Goal: Check status: Check status

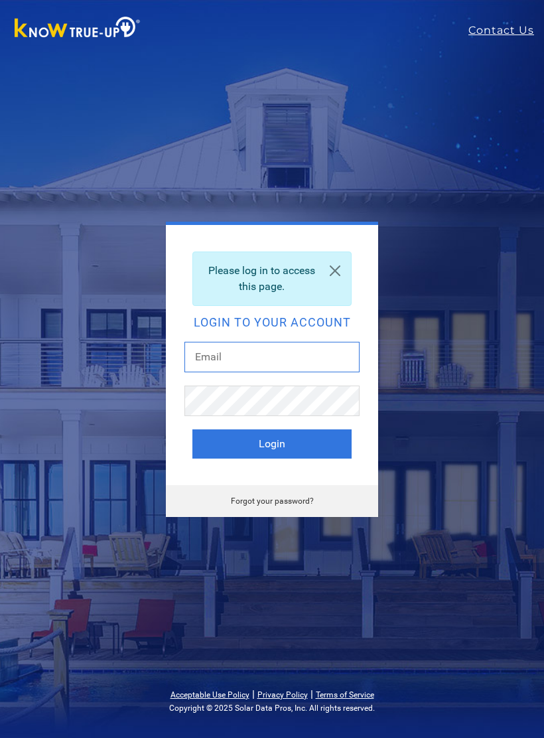
type input "[EMAIL_ADDRESS][DOMAIN_NAME]"
click at [272, 444] on button "Login" at bounding box center [272, 444] width 159 height 29
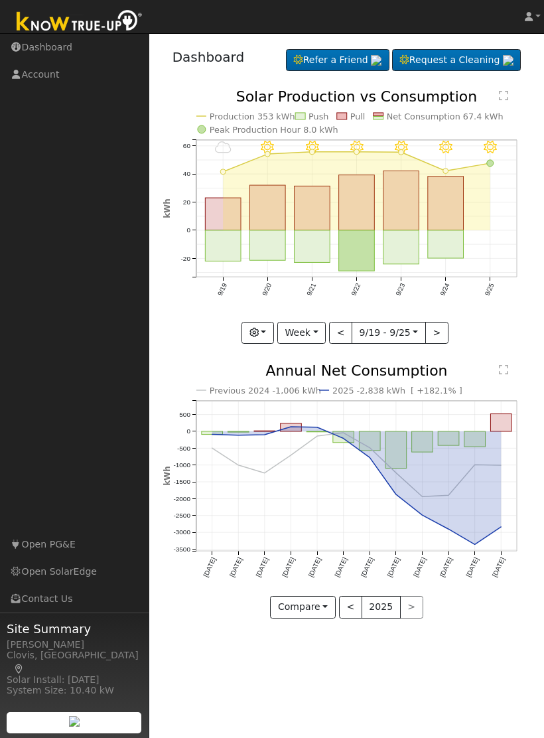
click at [318, 335] on button "Week" at bounding box center [302, 333] width 48 height 23
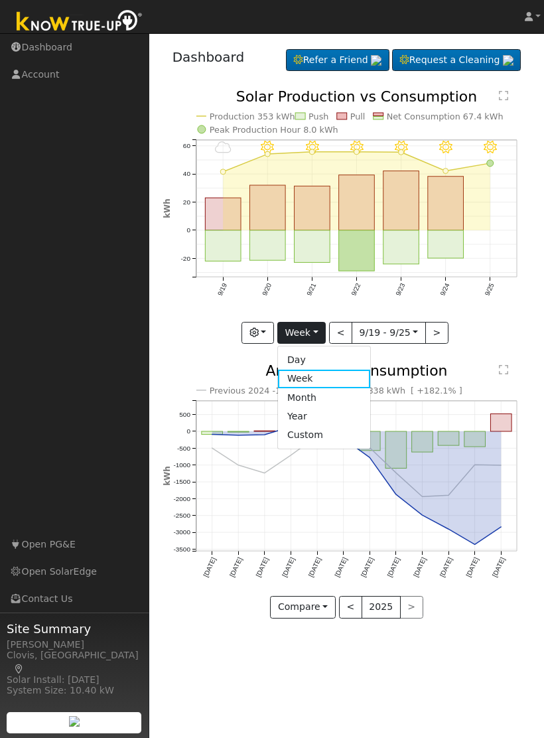
click at [343, 400] on link "Month" at bounding box center [324, 397] width 92 height 19
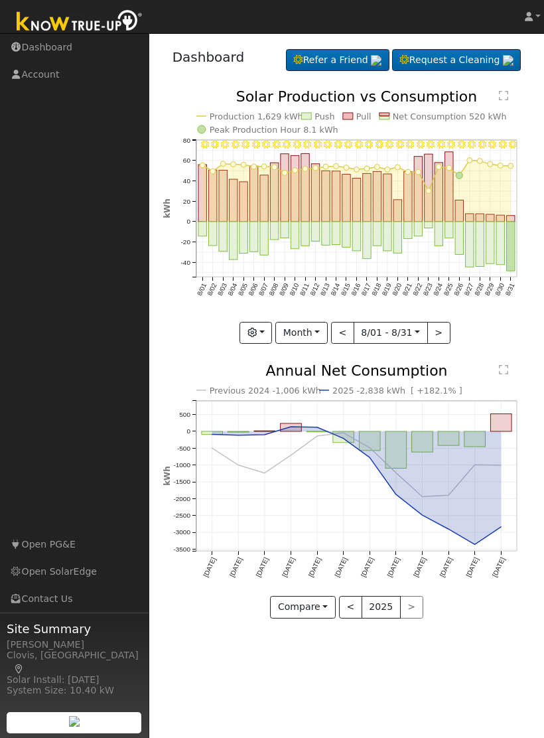
click at [345, 336] on button "<" at bounding box center [342, 333] width 23 height 23
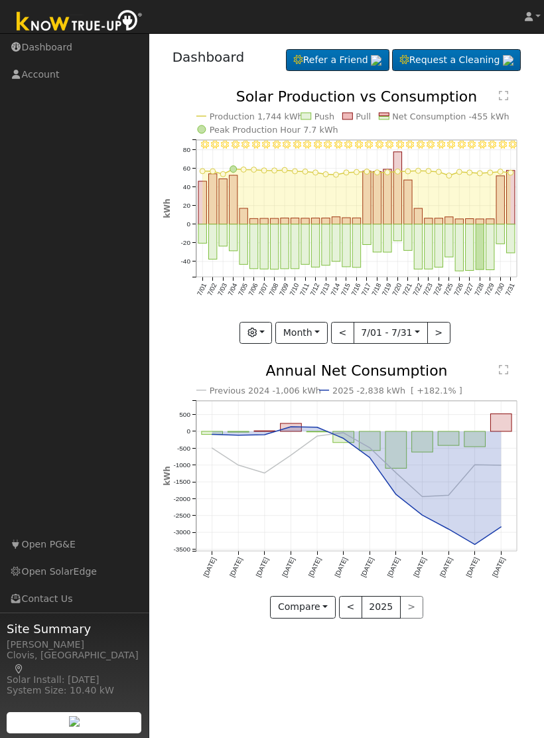
click at [345, 337] on button "<" at bounding box center [342, 333] width 23 height 23
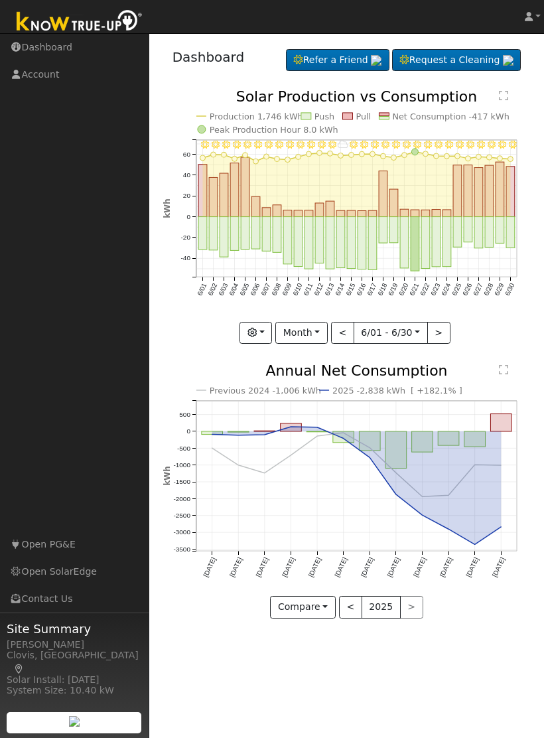
click at [444, 335] on button ">" at bounding box center [439, 333] width 23 height 23
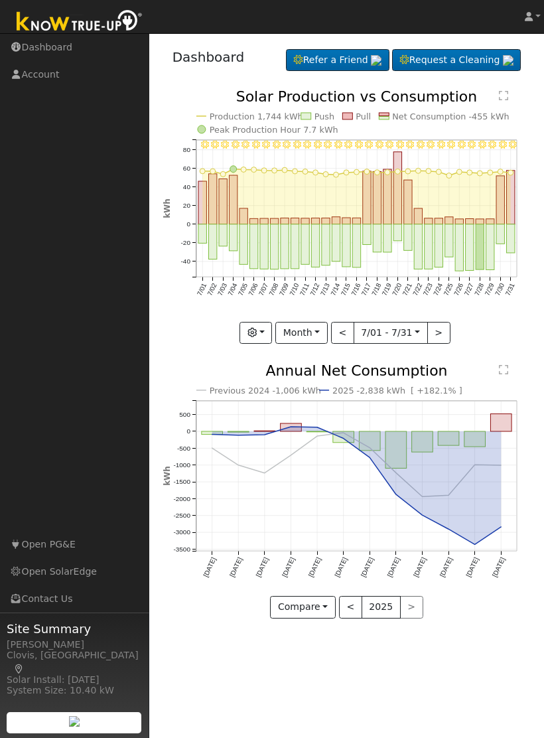
click at [439, 335] on button ">" at bounding box center [439, 333] width 23 height 23
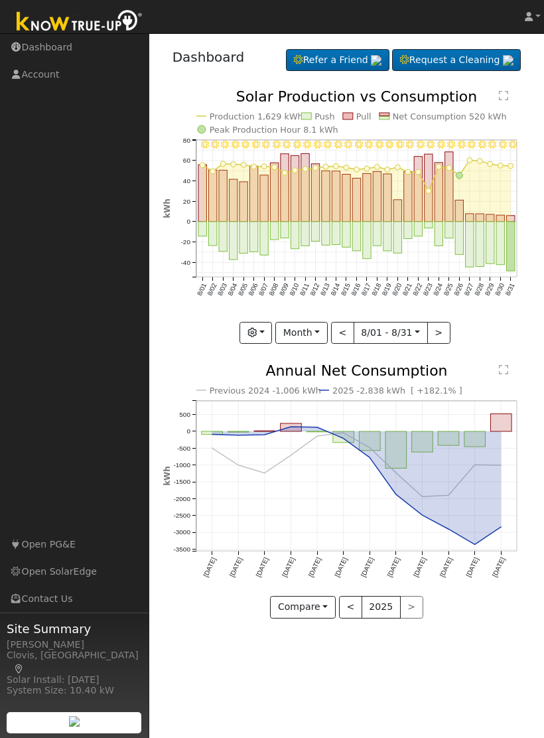
click at [439, 339] on button ">" at bounding box center [439, 333] width 23 height 23
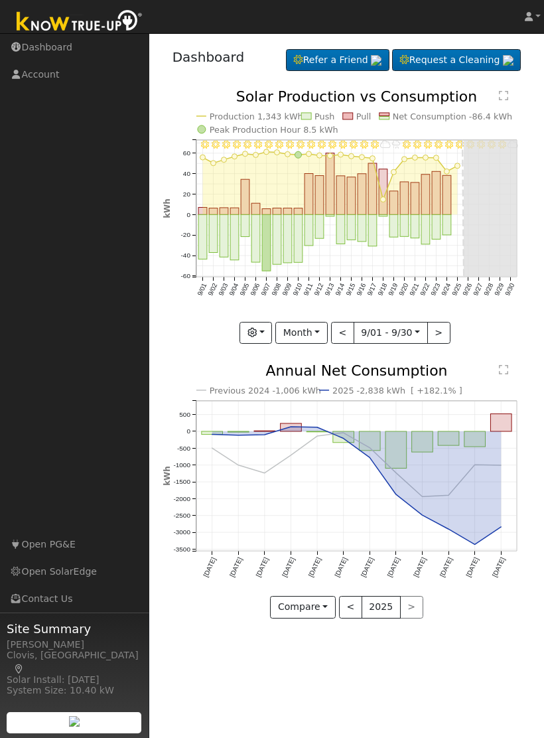
click at [441, 337] on button ">" at bounding box center [439, 333] width 23 height 23
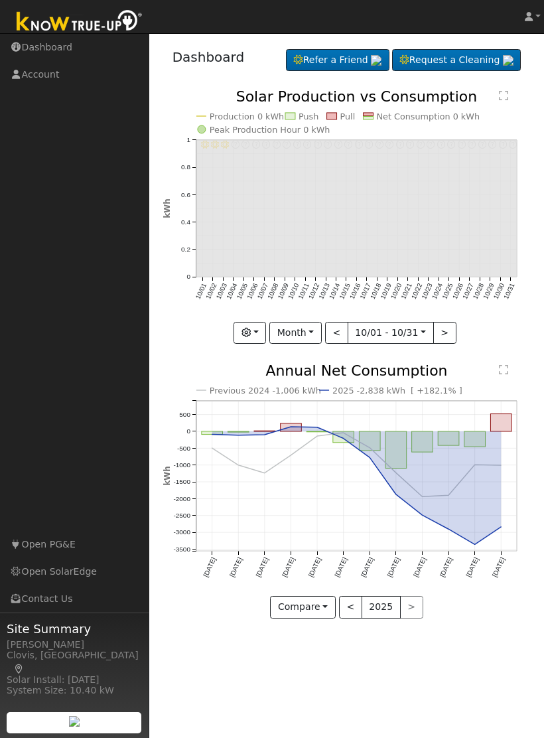
click at [345, 334] on button "<" at bounding box center [336, 333] width 23 height 23
type input "2025-09-01"
